Goal: Entertainment & Leisure: Consume media (video, audio)

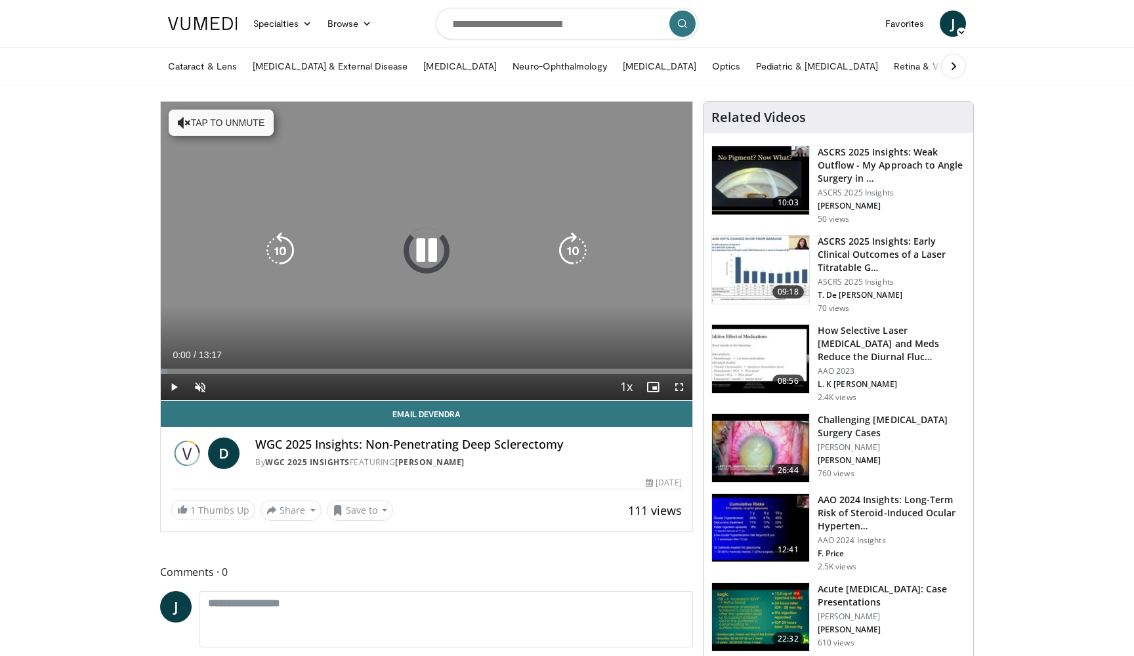
click at [196, 123] on button "Tap to unmute" at bounding box center [221, 123] width 105 height 26
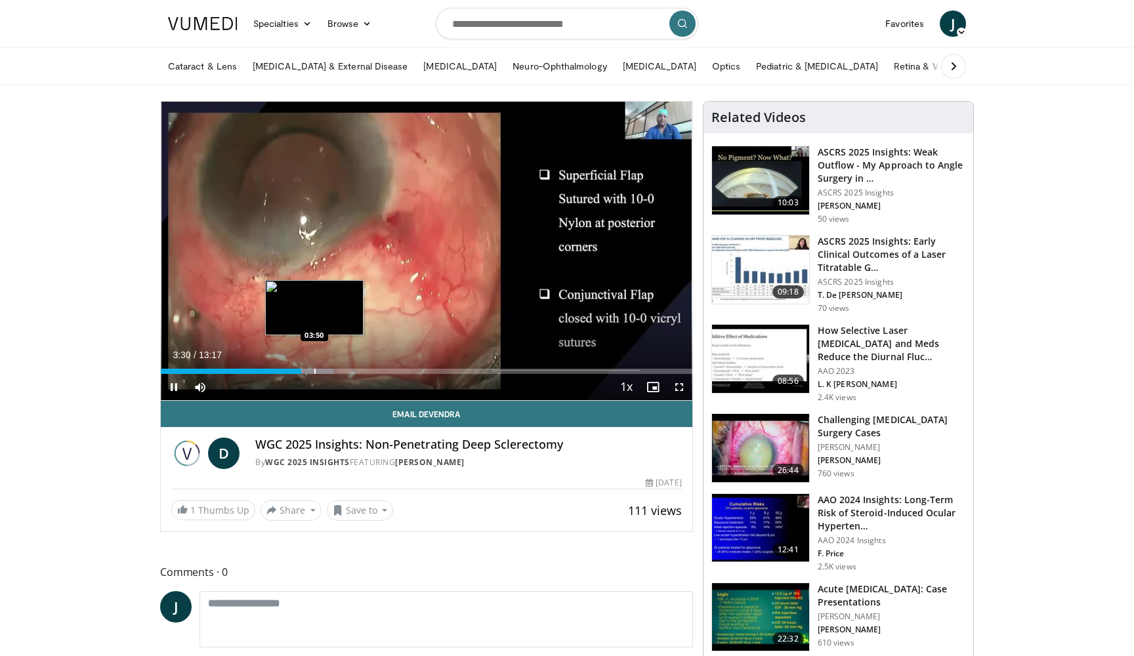
click at [314, 369] on div "Progress Bar" at bounding box center [314, 371] width 1 height 5
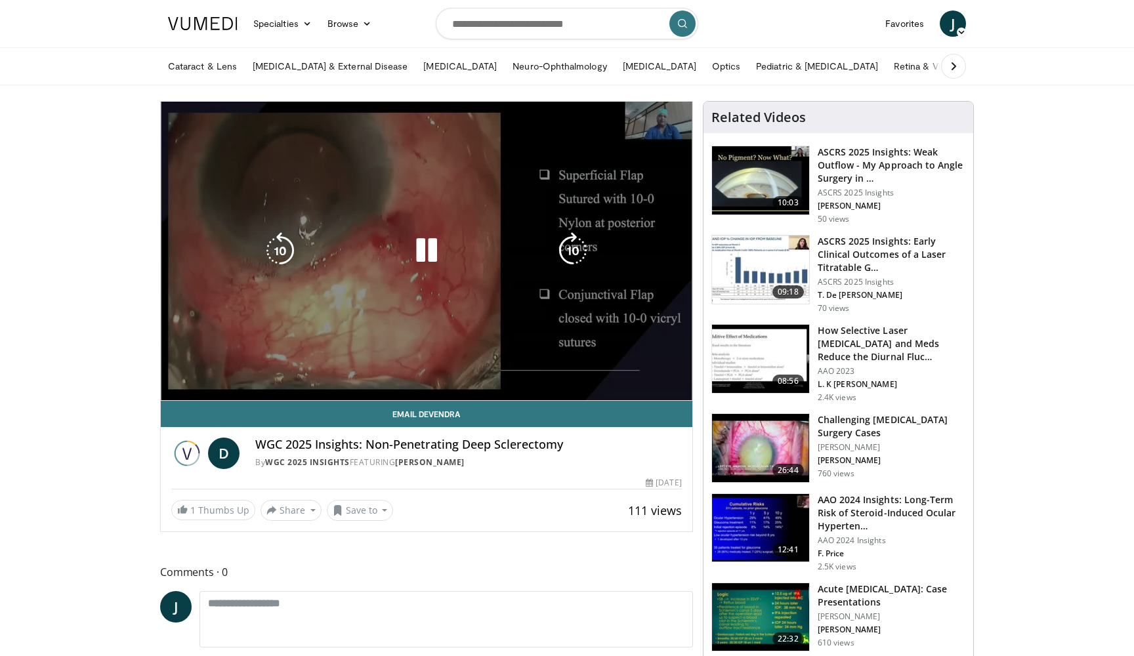
click at [345, 373] on video-js "**********" at bounding box center [427, 251] width 532 height 299
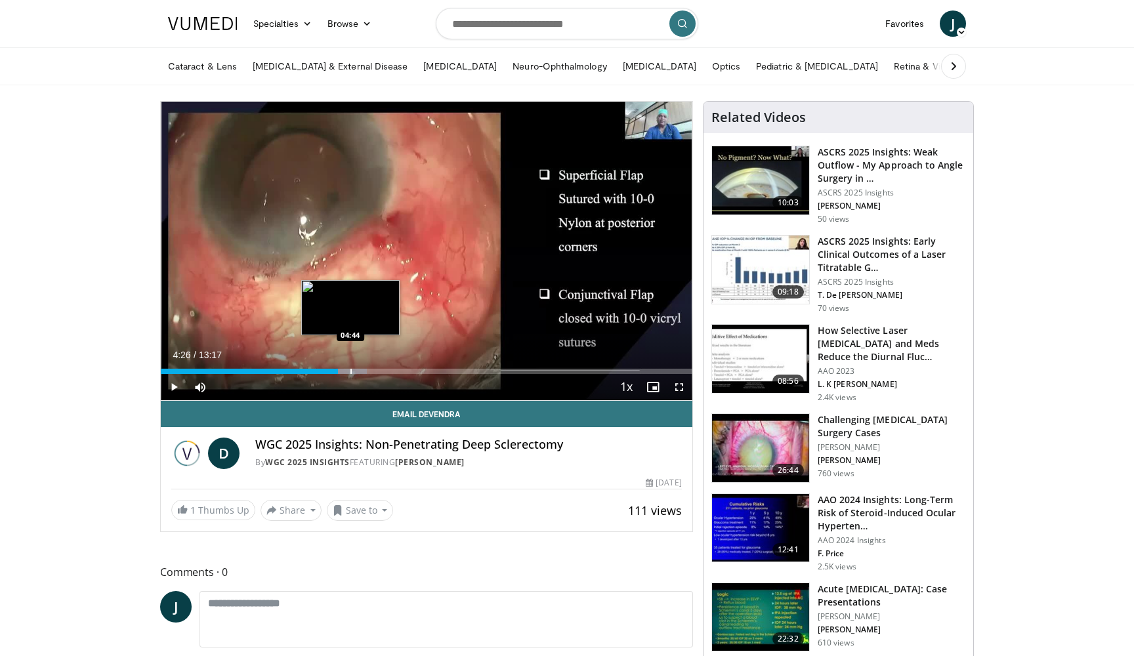
click at [351, 373] on div "Progress Bar" at bounding box center [351, 371] width 1 height 5
click at [342, 373] on div "Progress Bar" at bounding box center [342, 371] width 1 height 5
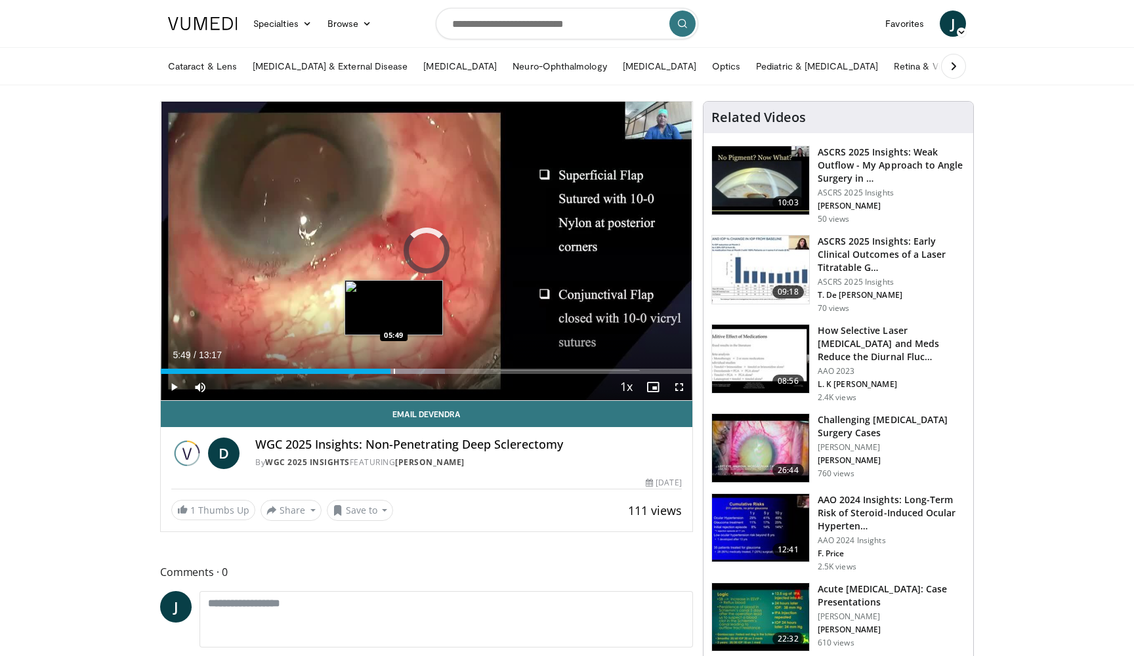
click at [394, 373] on div "Progress Bar" at bounding box center [394, 371] width 1 height 5
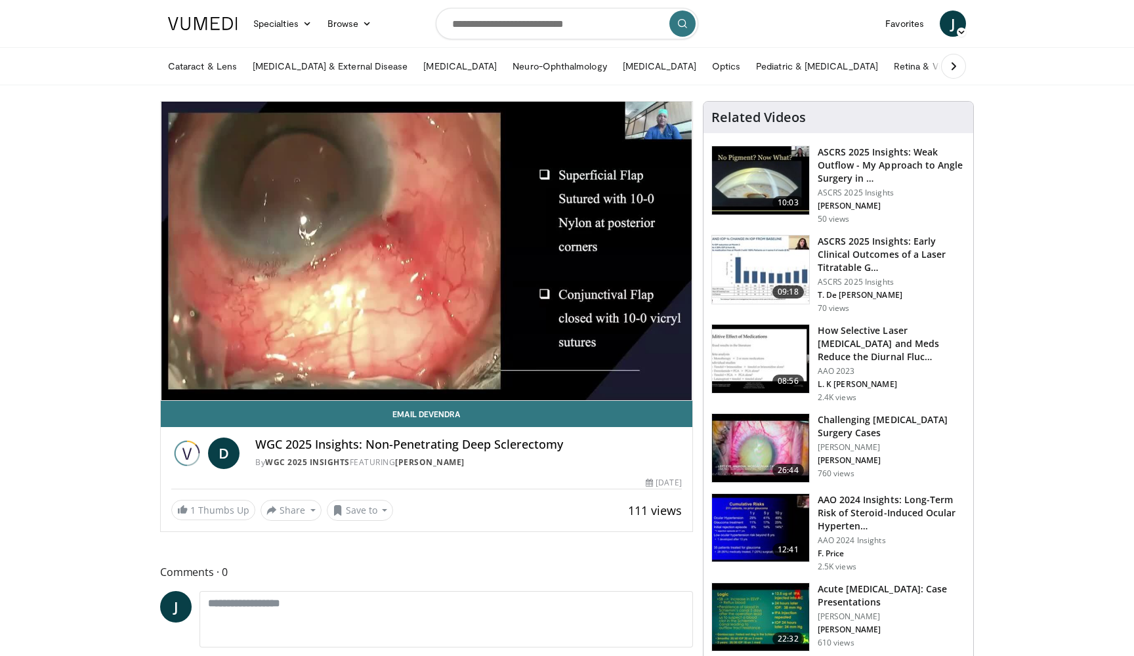
click at [607, 471] on div "D WGC 2025 Insights: Non-Penetrating Deep Sclerectomy By WGC 2025 Insights FEAT…" at bounding box center [427, 449] width 532 height 45
